Goal: Find specific page/section

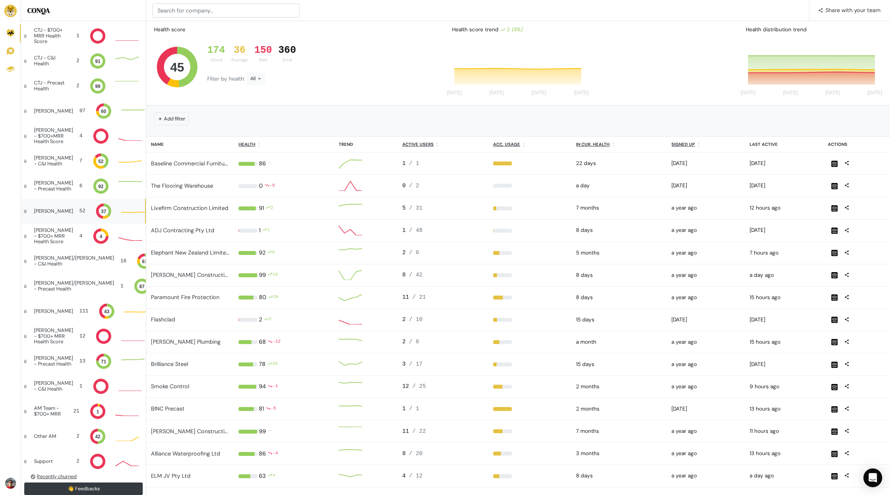
click at [48, 208] on div "David" at bounding box center [53, 210] width 39 height 5
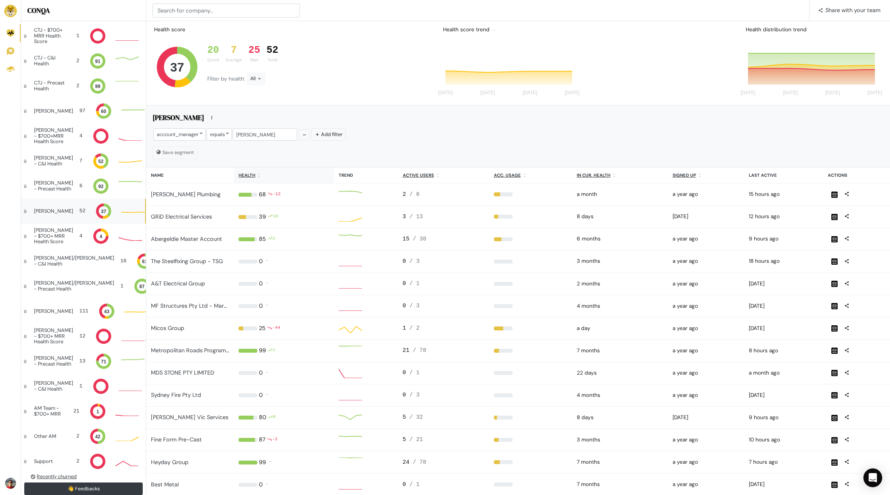
click at [255, 176] on th "Health" at bounding box center [284, 175] width 100 height 16
